Goal: Find specific page/section

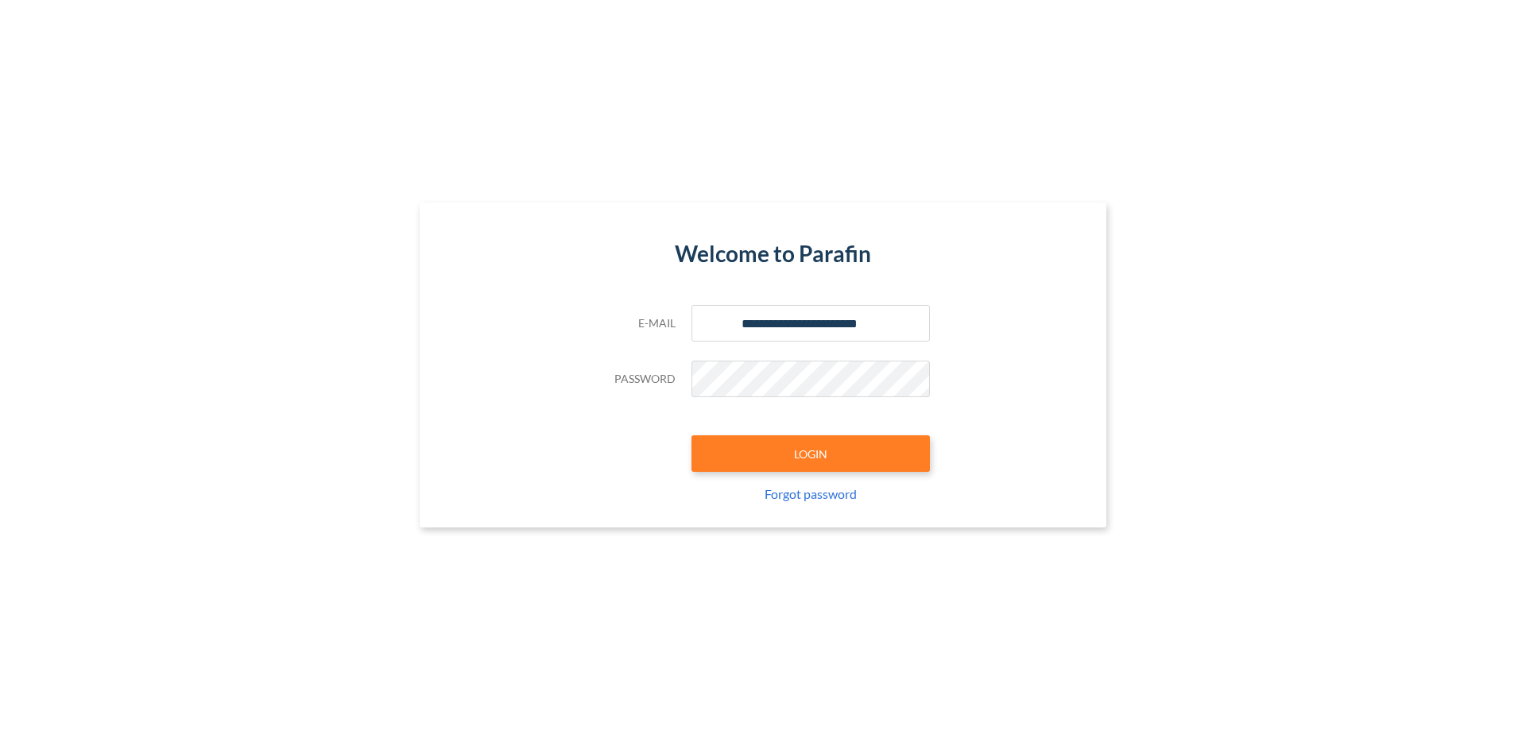
type input "**********"
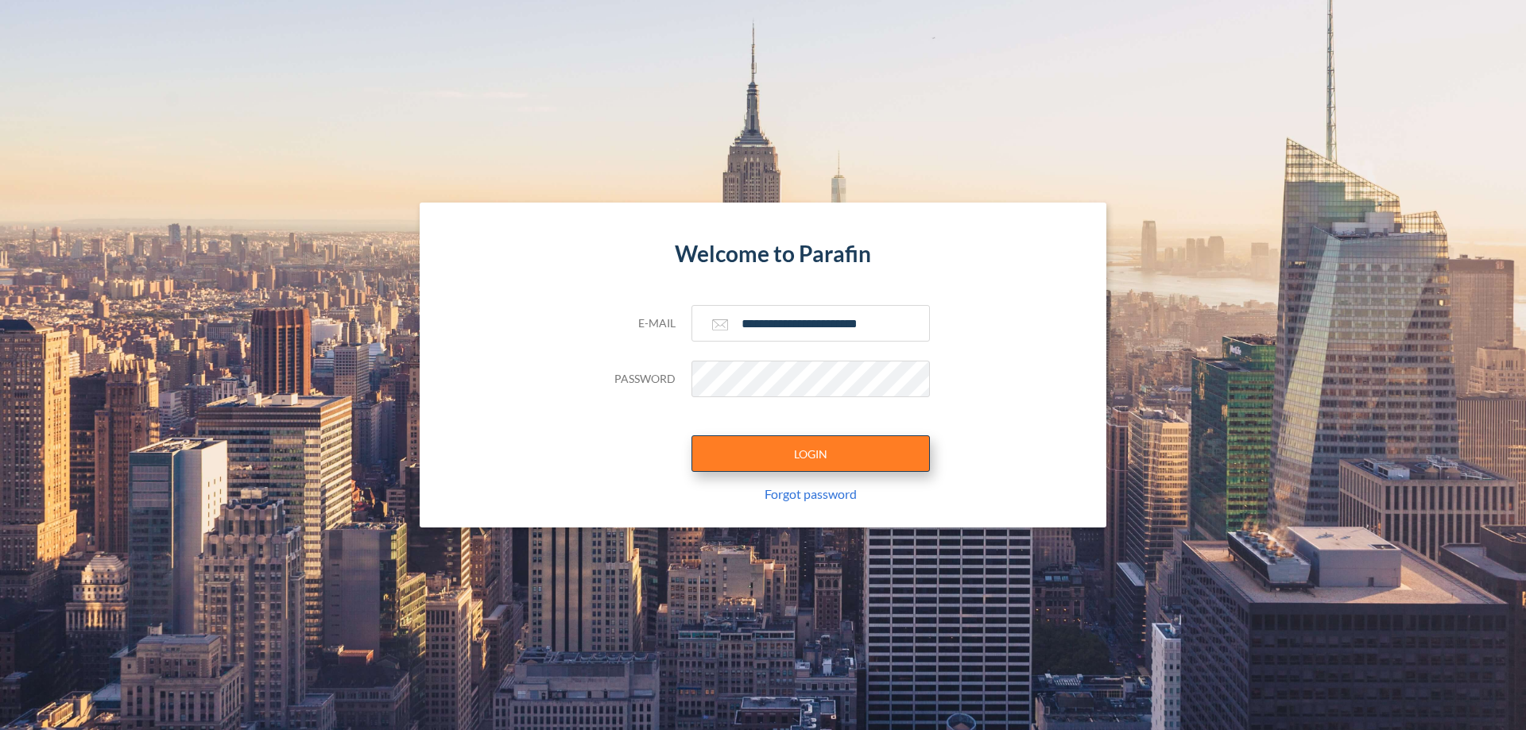
click at [811, 454] on button "LOGIN" at bounding box center [810, 453] width 238 height 37
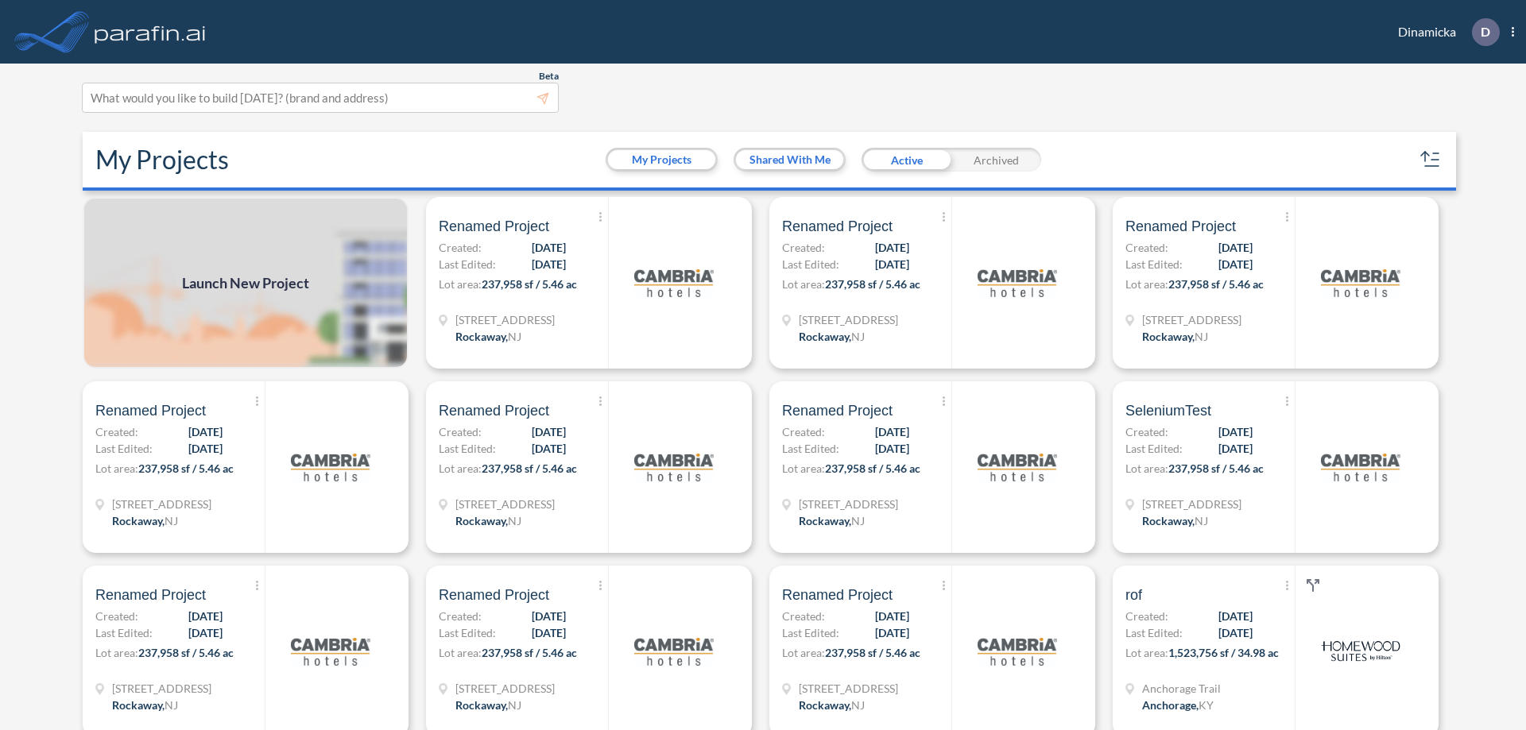
scroll to position [4, 0]
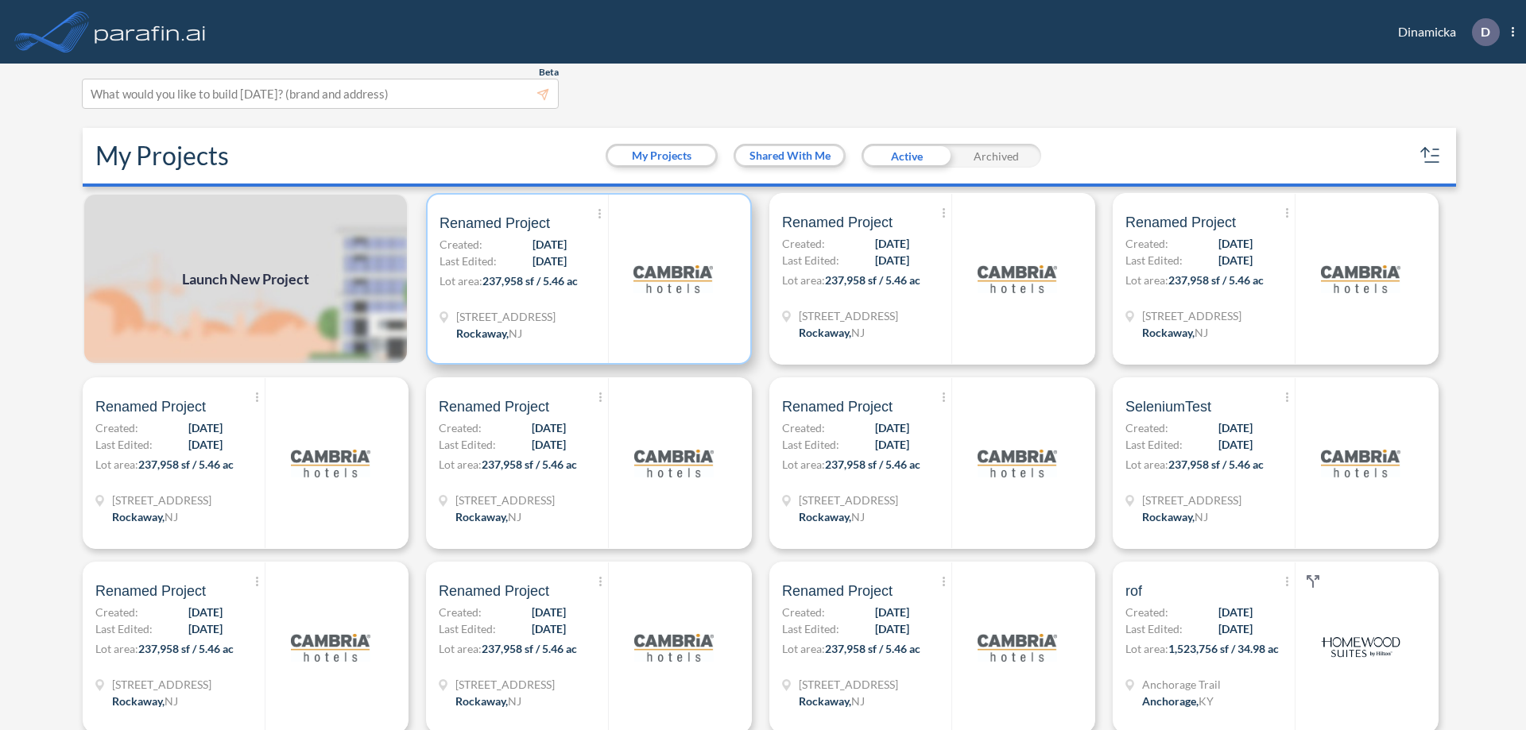
click at [586, 279] on p "Lot area: 237,958 sf / 5.46 ac" at bounding box center [523, 284] width 168 height 23
